Goal: Navigation & Orientation: Find specific page/section

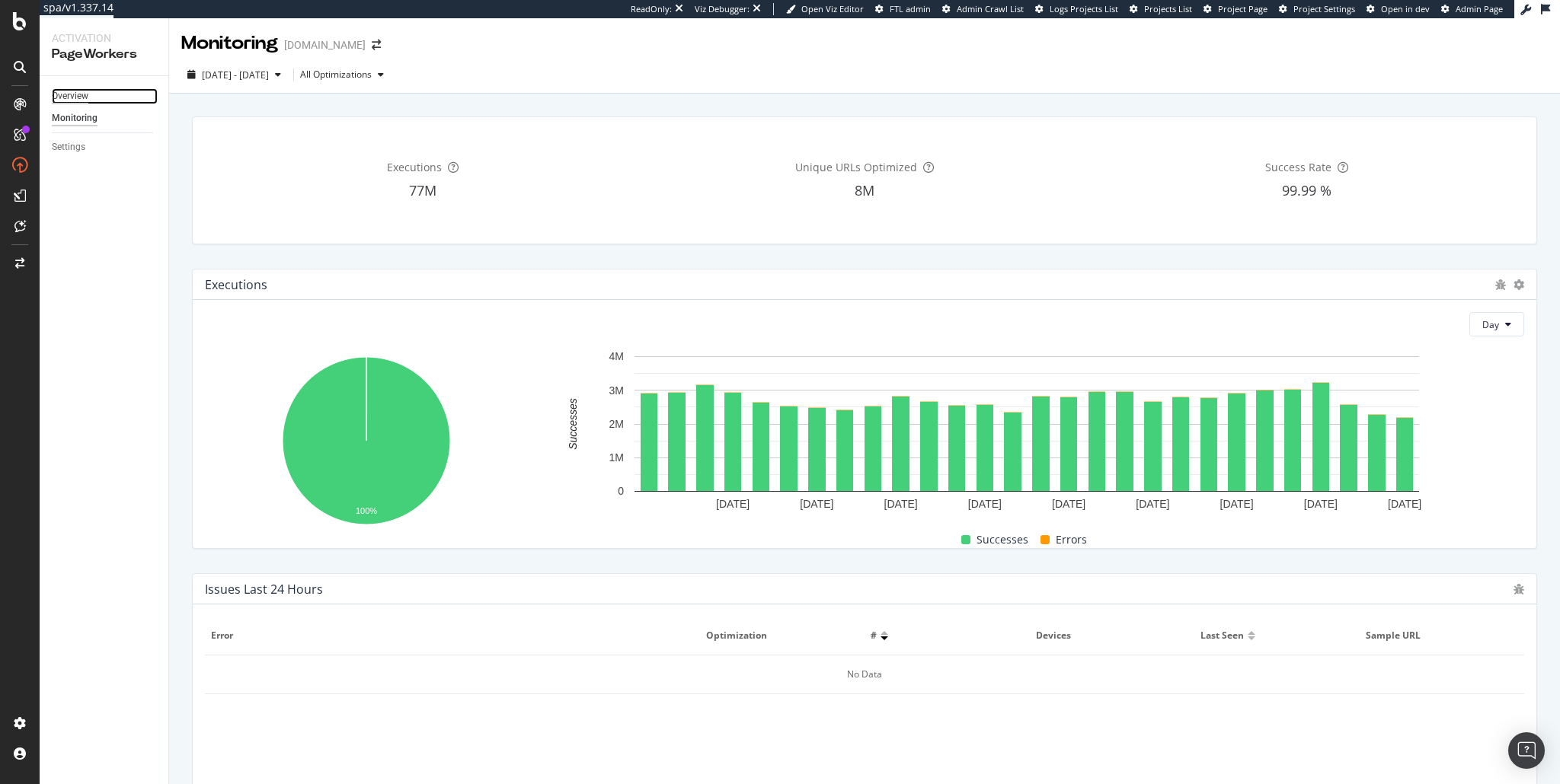
click at [68, 98] on div "Overview" at bounding box center [70, 96] width 37 height 16
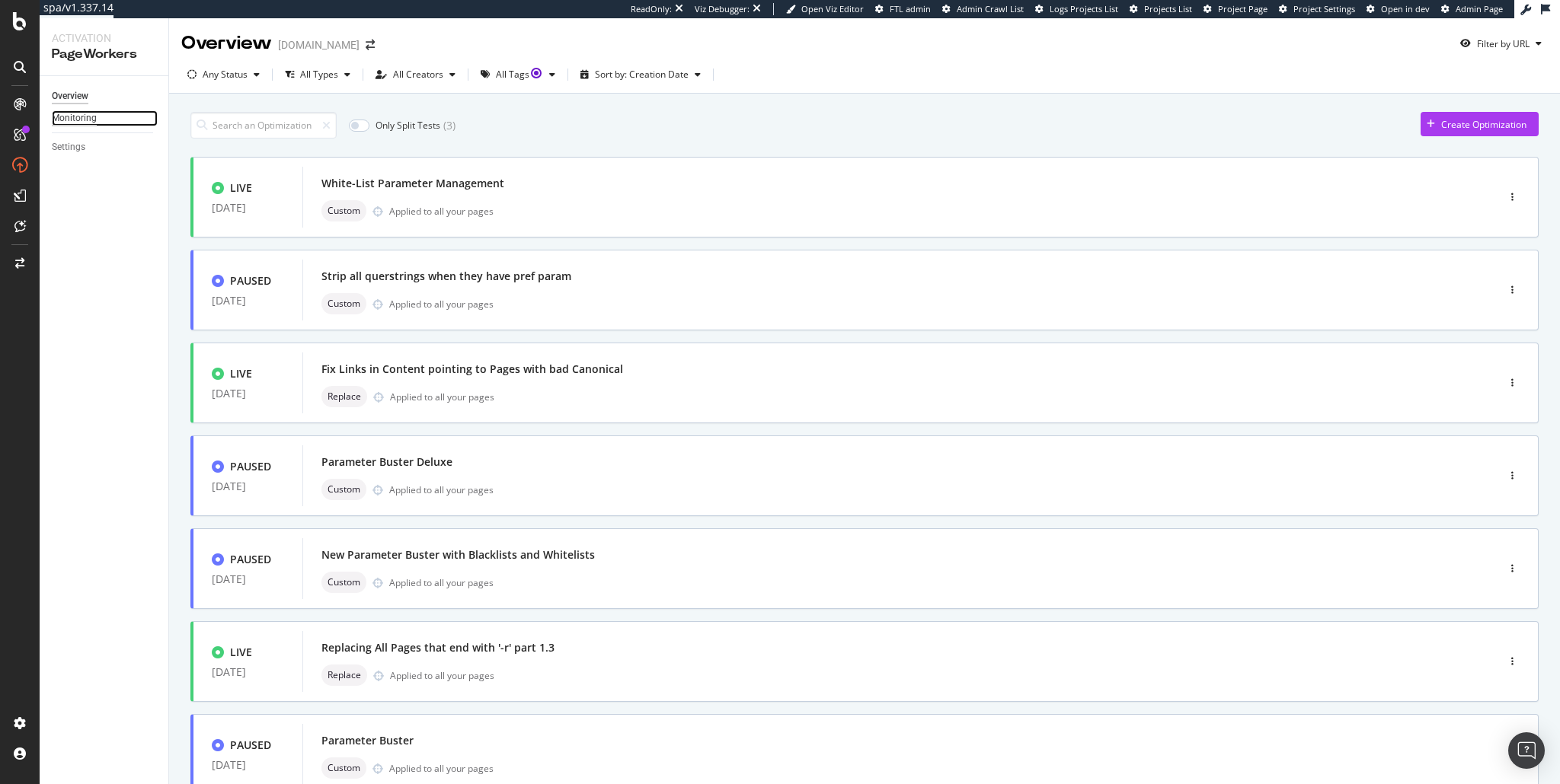
click at [73, 120] on div "Monitoring" at bounding box center [74, 118] width 45 height 16
